Goal: Find contact information: Find contact information

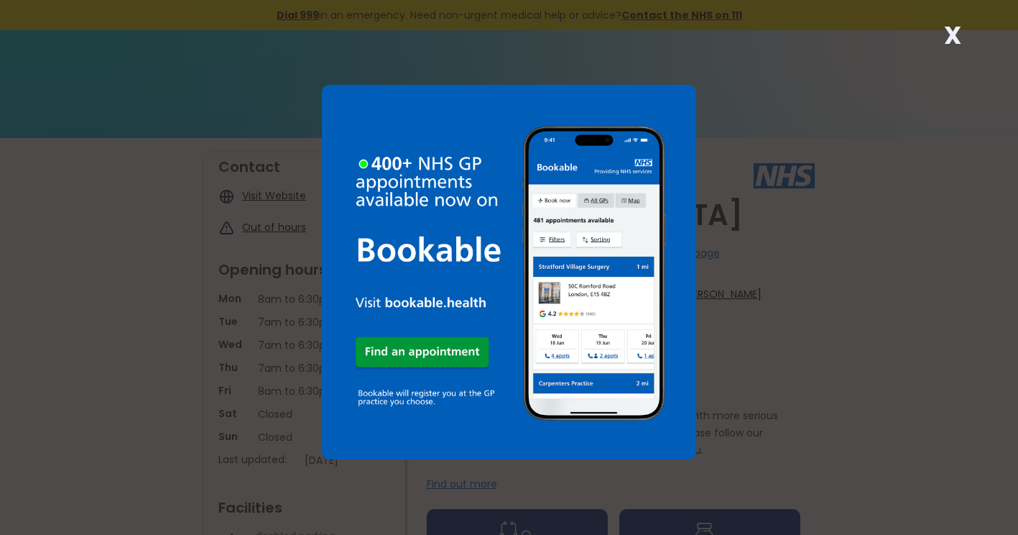
click at [951, 40] on strong "X" at bounding box center [952, 35] width 17 height 34
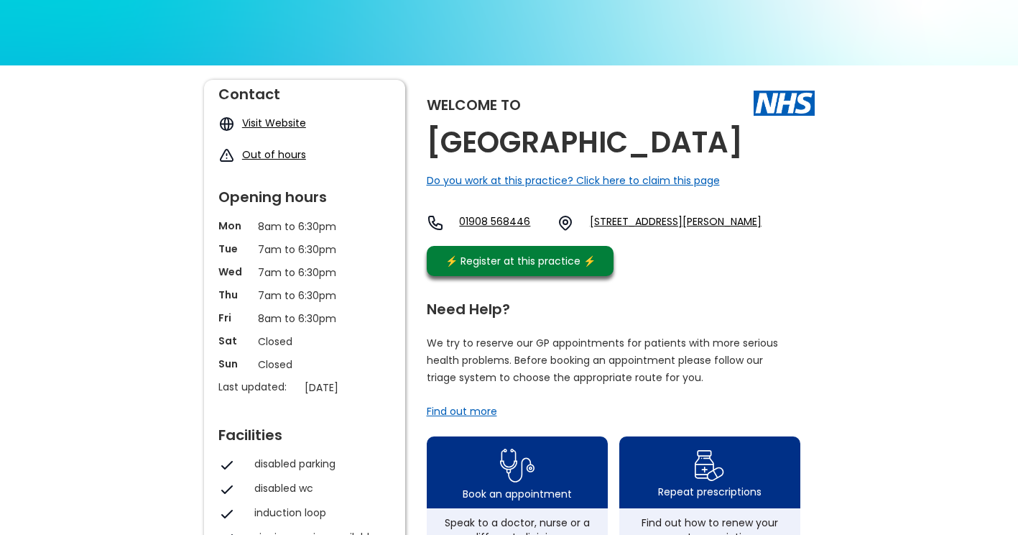
scroll to position [66, 0]
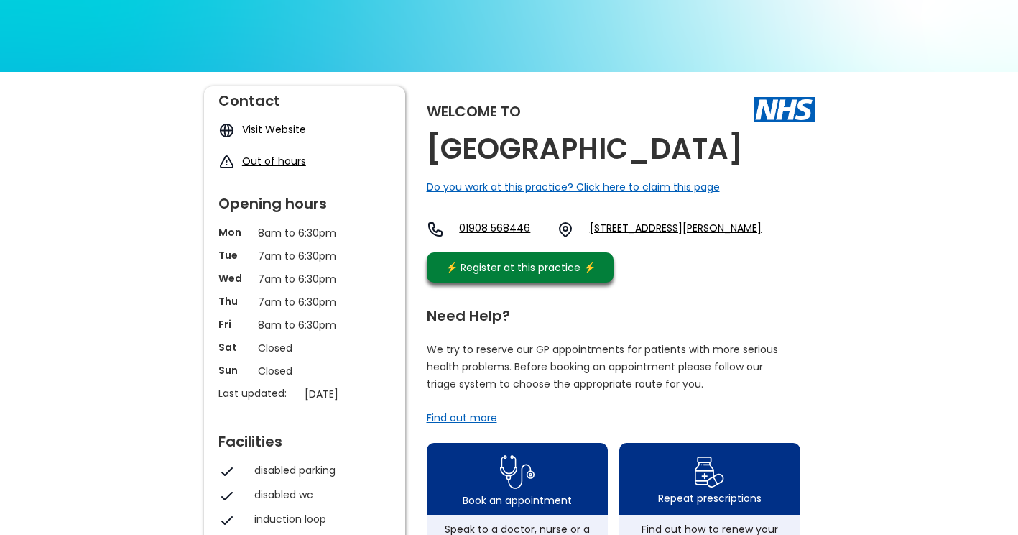
click at [282, 124] on link "Visit Website" at bounding box center [274, 129] width 64 height 14
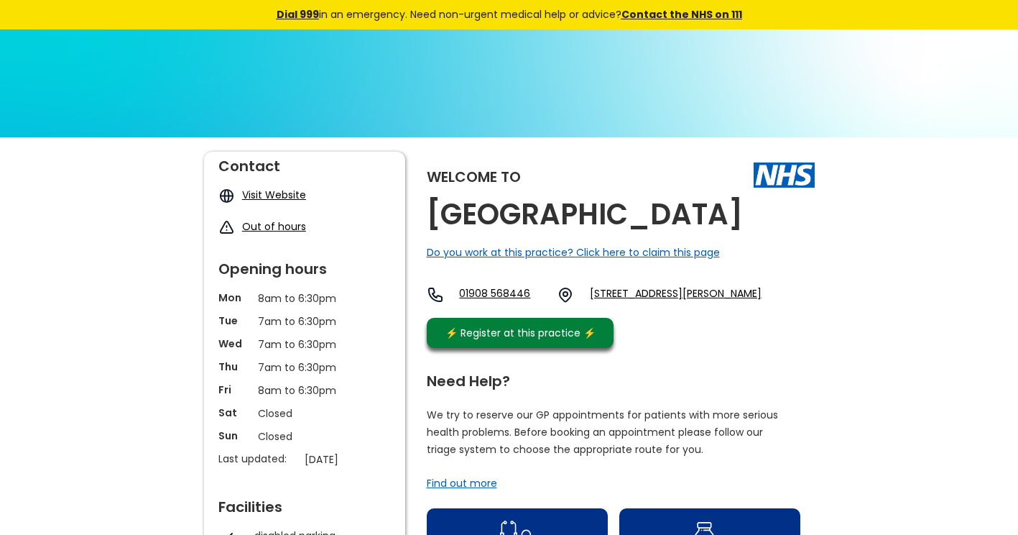
scroll to position [0, 0]
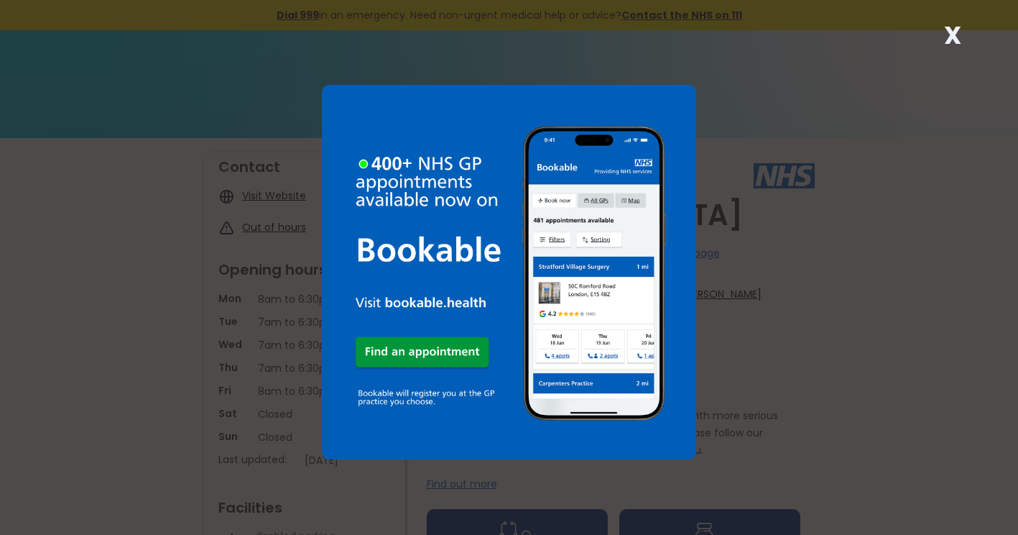
click at [946, 32] on strong "X" at bounding box center [952, 35] width 17 height 34
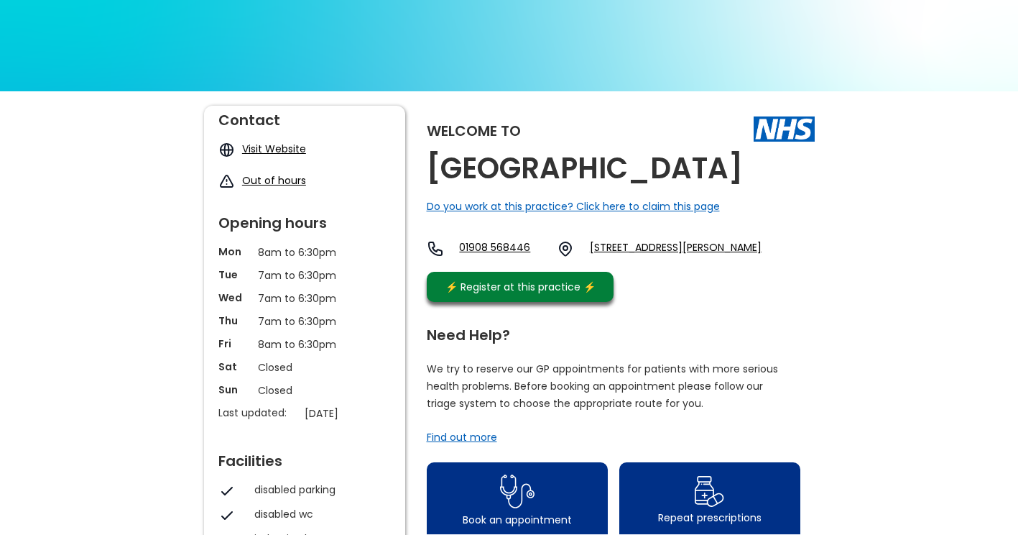
scroll to position [72, 0]
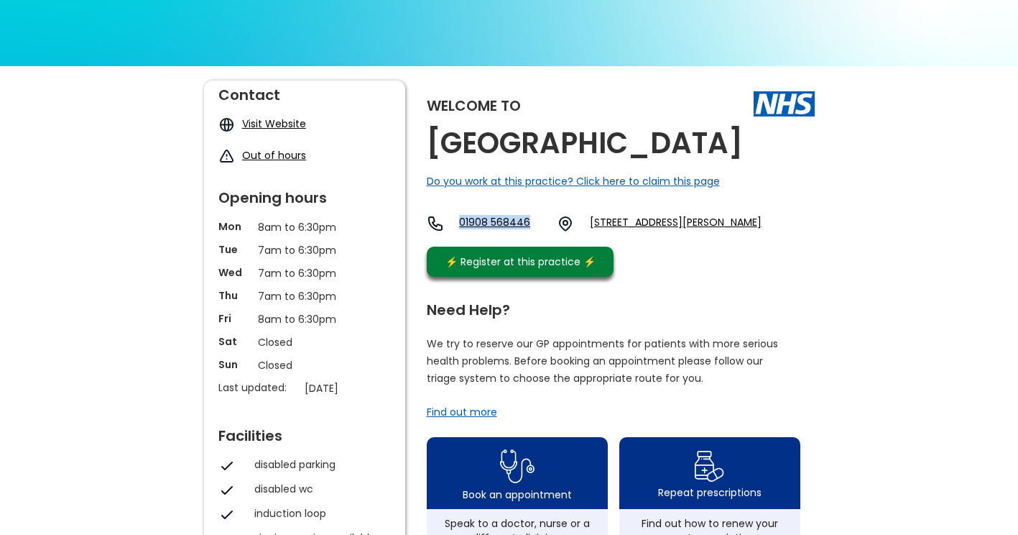
drag, startPoint x: 458, startPoint y: 224, endPoint x: 537, endPoint y: 228, distance: 79.1
click at [537, 228] on div "01908 568446 Kensington Drive, Great Holm, Milton Keynes, Buckinghamshire, Mk8 …" at bounding box center [594, 223] width 335 height 17
drag, startPoint x: 537, startPoint y: 228, endPoint x: 500, endPoint y: 218, distance: 38.5
copy link "01908 568446"
